Goal: Complete application form

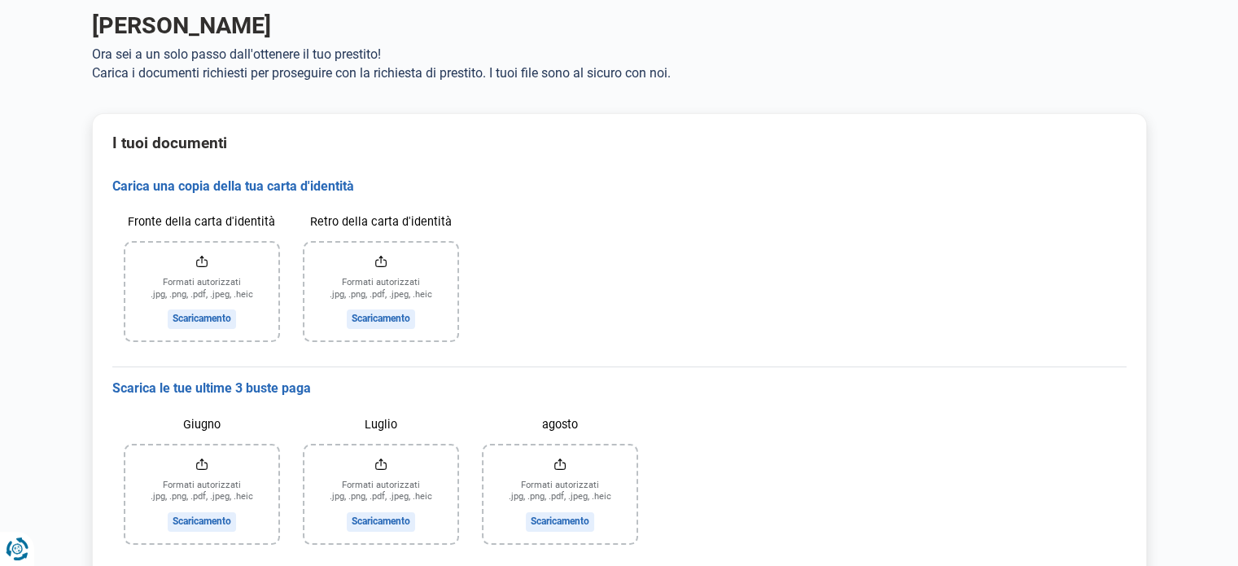
scroll to position [77, 0]
click at [208, 272] on input "Fronte della carta d'identità" at bounding box center [201, 291] width 153 height 98
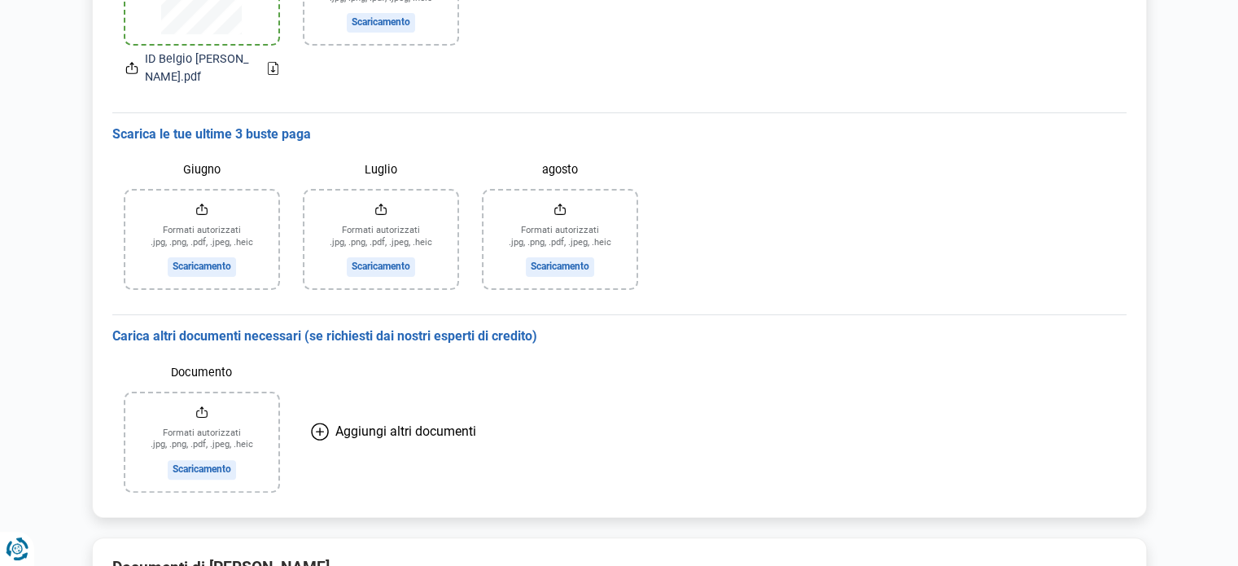
scroll to position [375, 0]
click at [556, 252] on input "agosto" at bounding box center [560, 238] width 153 height 98
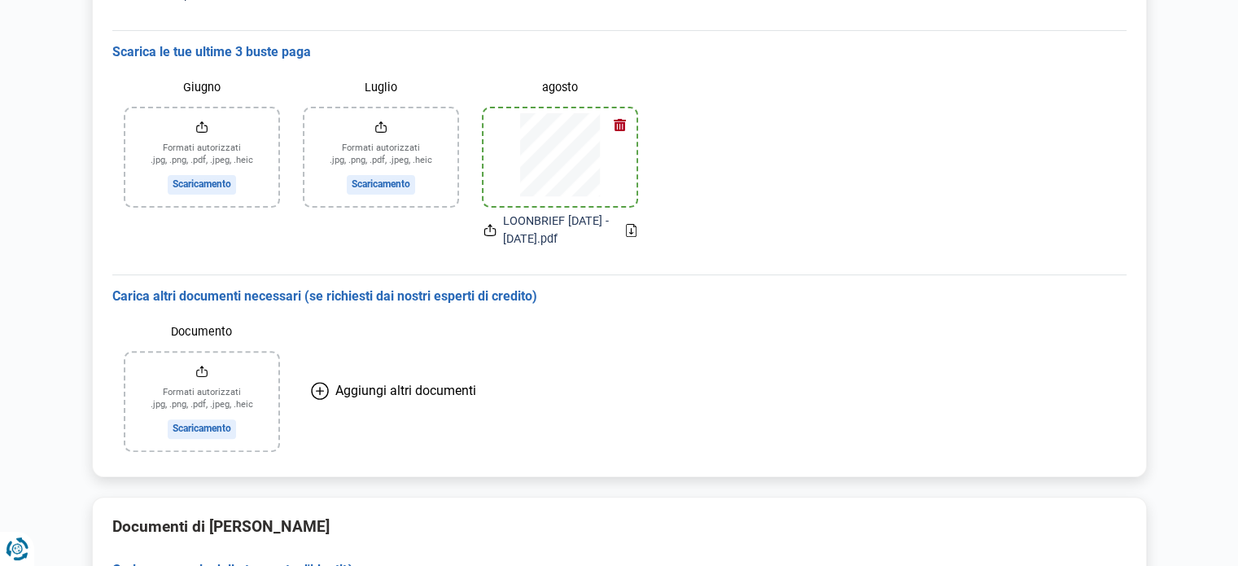
scroll to position [452, 0]
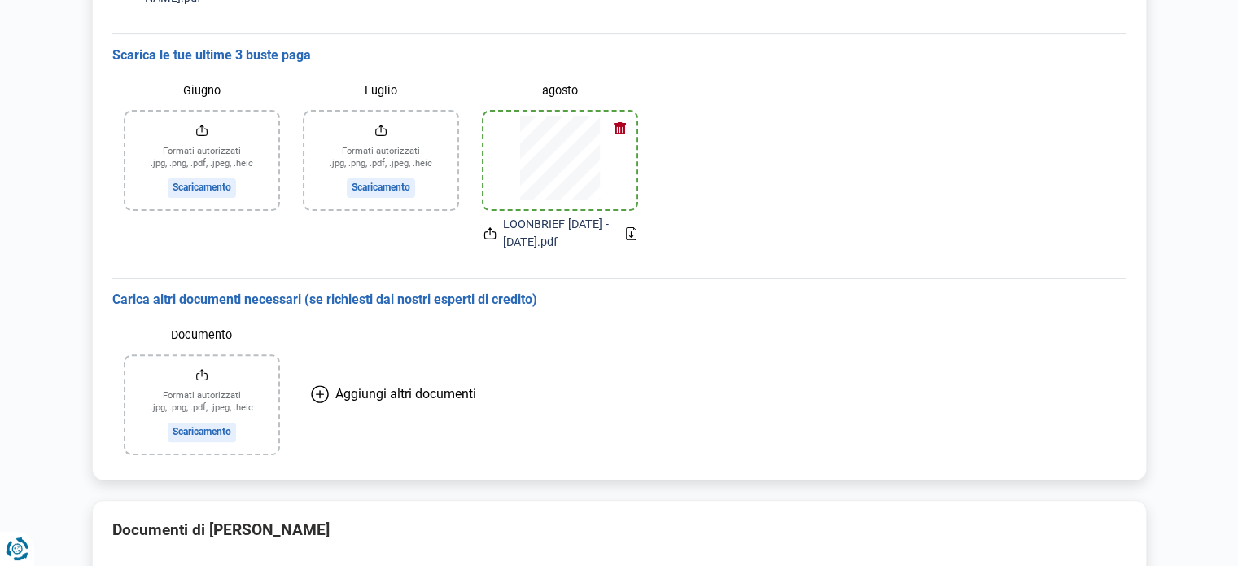
click at [208, 386] on input "Documento" at bounding box center [201, 405] width 153 height 98
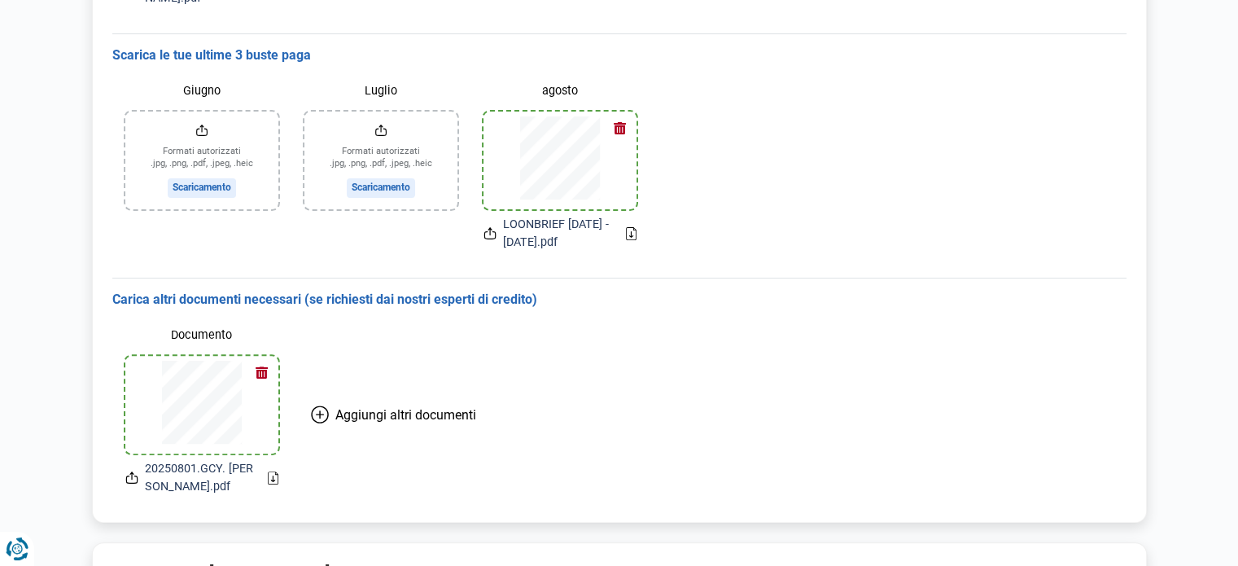
click at [325, 421] on icon at bounding box center [320, 414] width 18 height 18
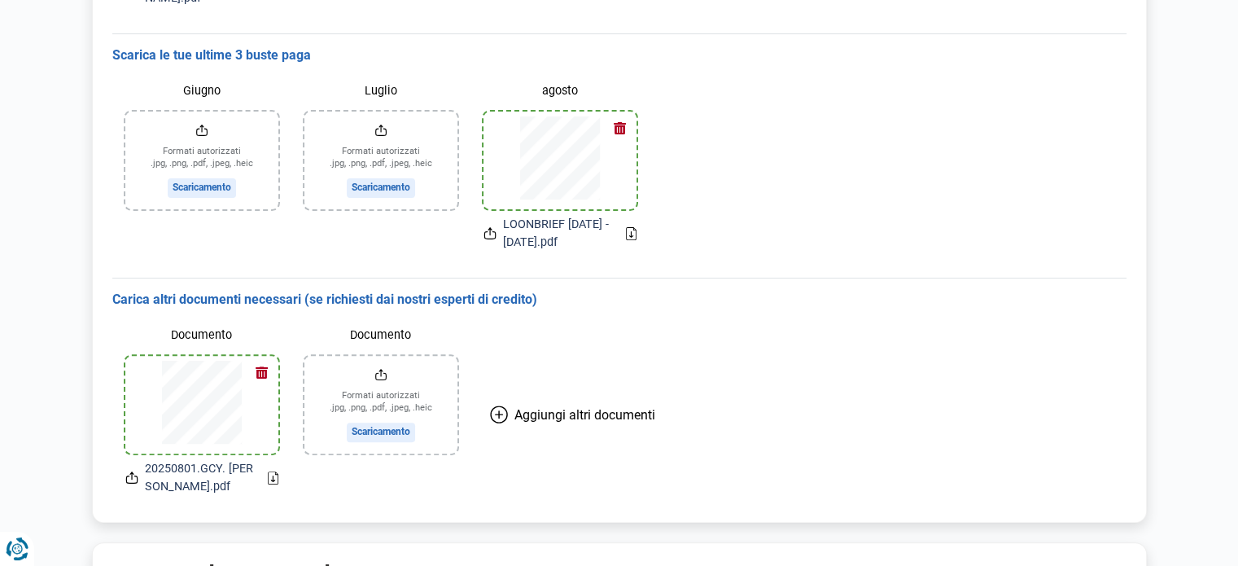
click at [366, 438] on input "Documento" at bounding box center [381, 405] width 153 height 98
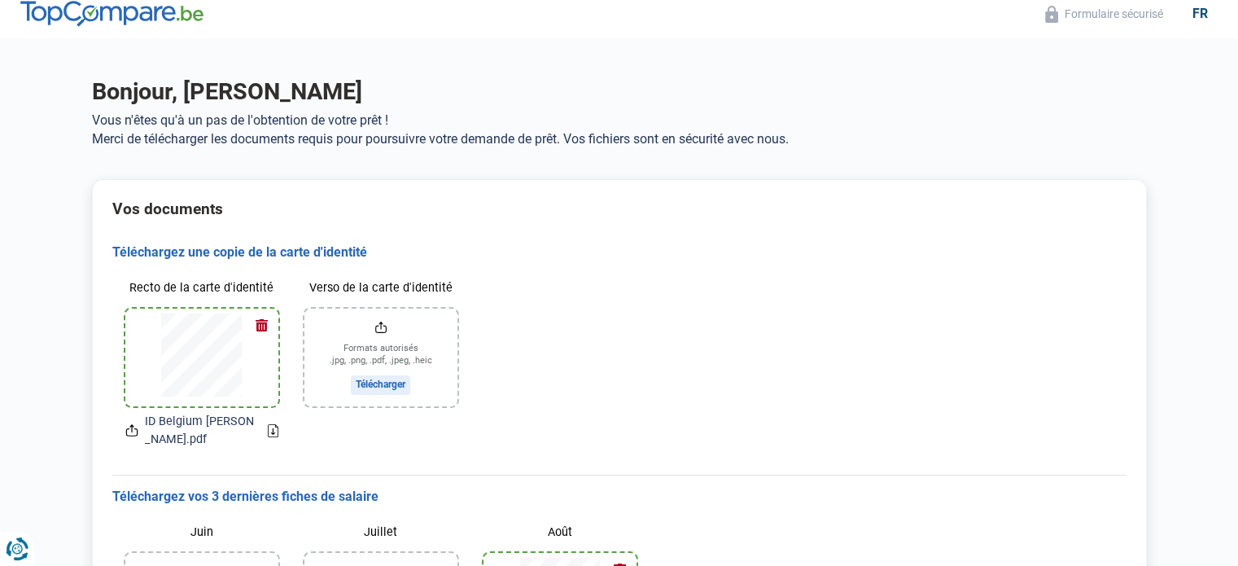
scroll to position [0, 0]
